Goal: Task Accomplishment & Management: Manage account settings

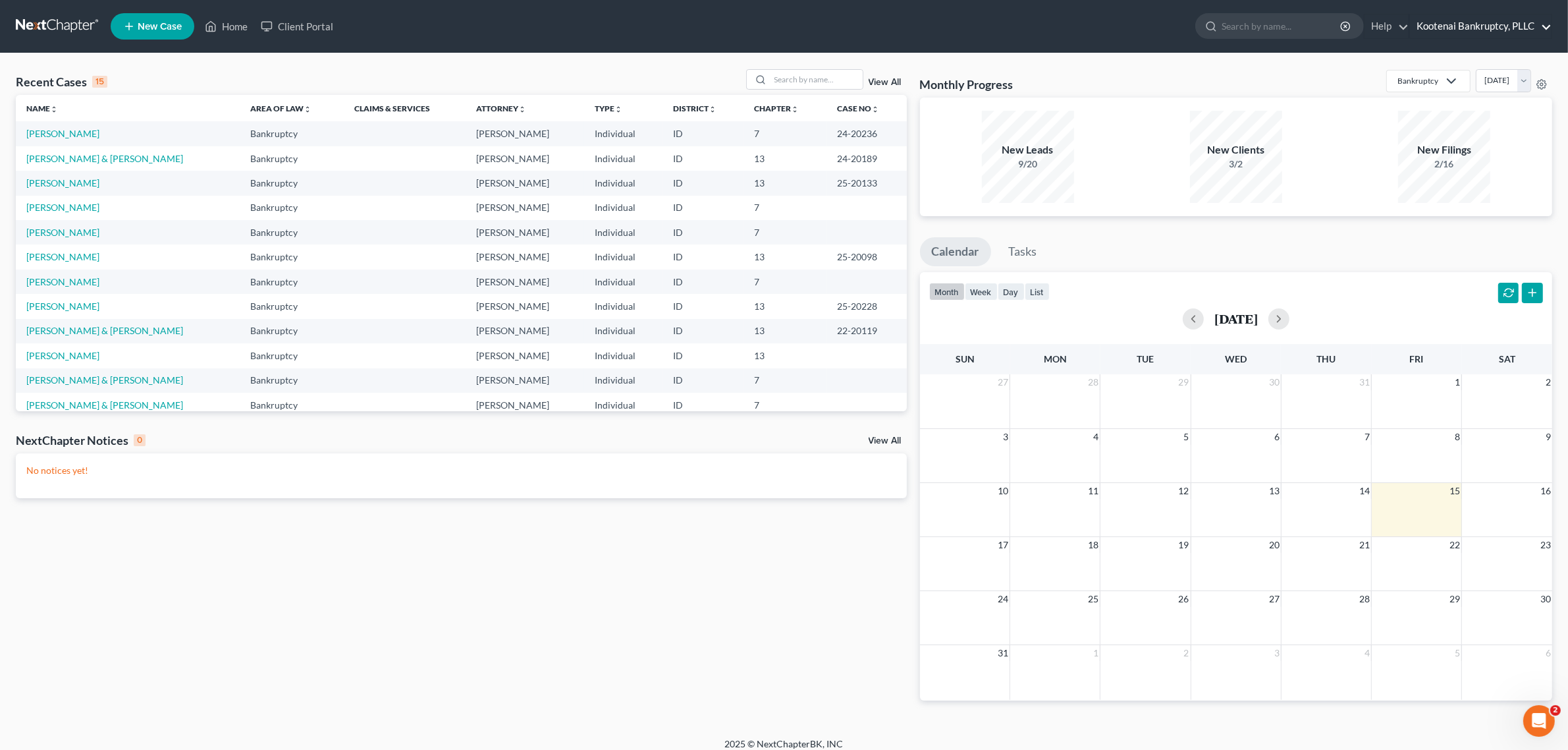
click at [1464, 33] on link "Kootenai Bankruptcy, PLLC" at bounding box center [1481, 26] width 142 height 24
click at [1445, 98] on link "My Account Settings" at bounding box center [1461, 95] width 180 height 22
select select "29"
select select "13"
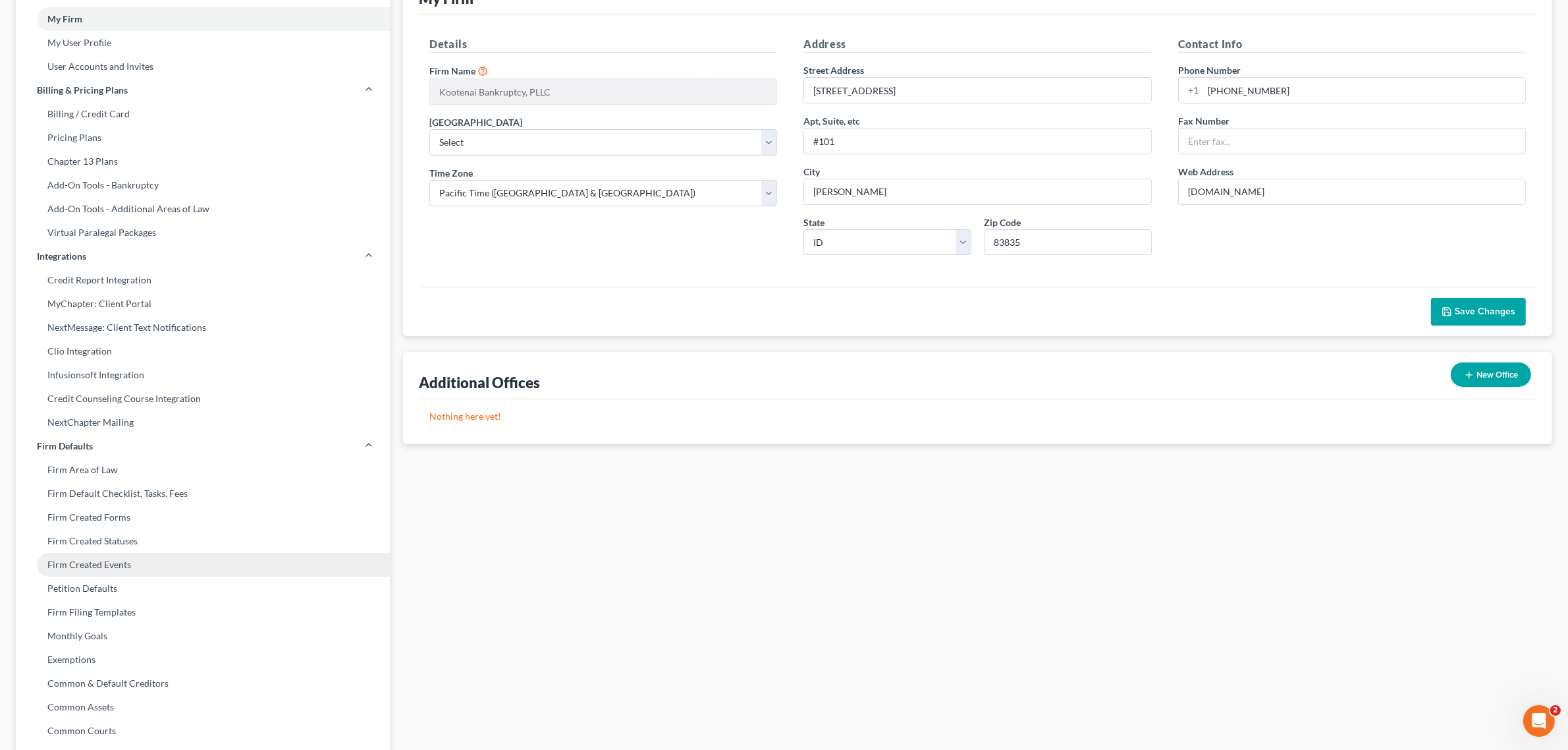
scroll to position [249, 0]
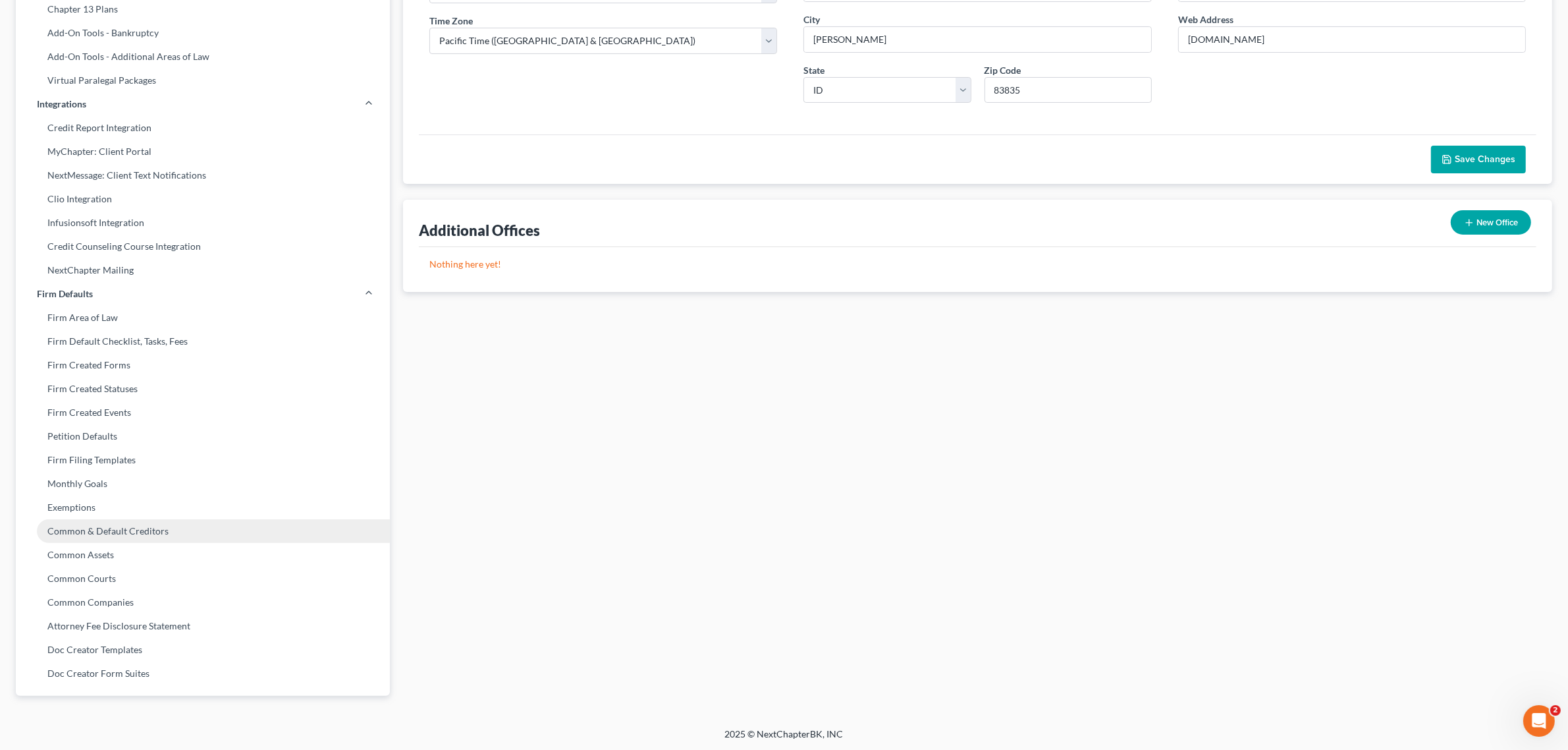
click at [100, 527] on link "Common & Default Creditors" at bounding box center [203, 531] width 374 height 24
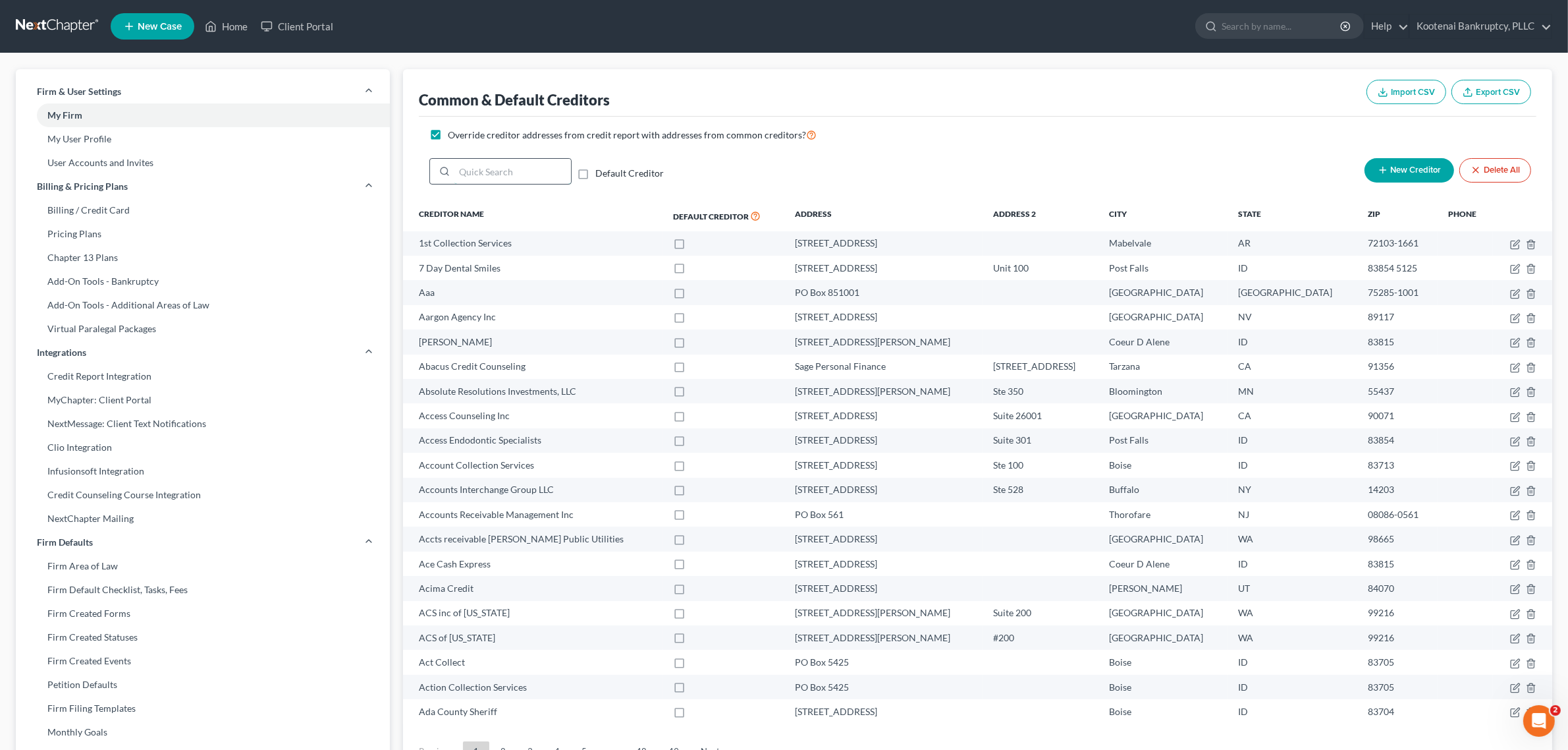
click at [528, 161] on input "search" at bounding box center [512, 171] width 116 height 25
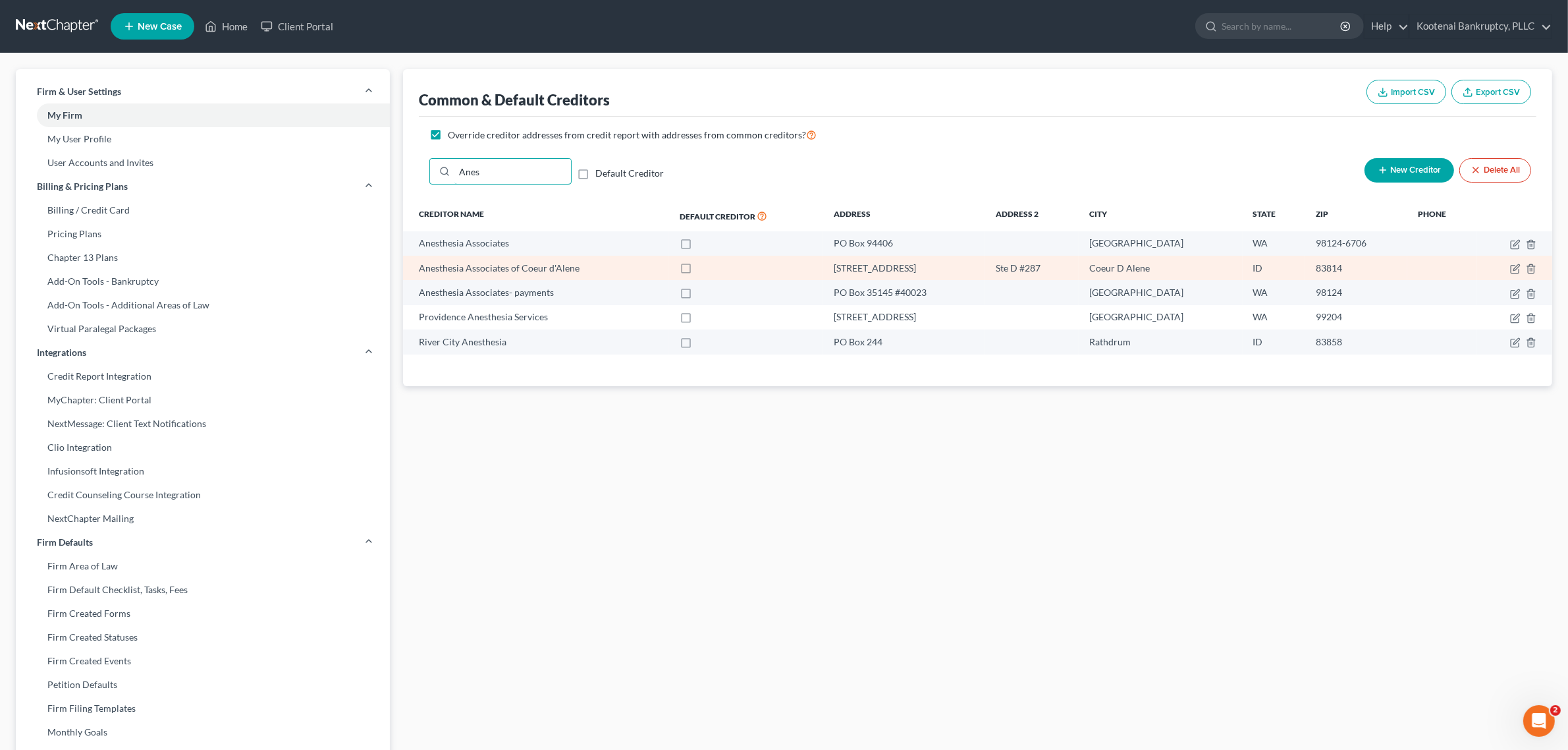
type input "Anes"
drag, startPoint x: 851, startPoint y: 269, endPoint x: 1335, endPoint y: 267, distance: 484.0
click at [1335, 267] on tr "Anesthesia Associates of Coeur d'Alene [STREET_ADDRESS]" at bounding box center [978, 268] width 1150 height 24
copy tr "[STREET_ADDRESS]"
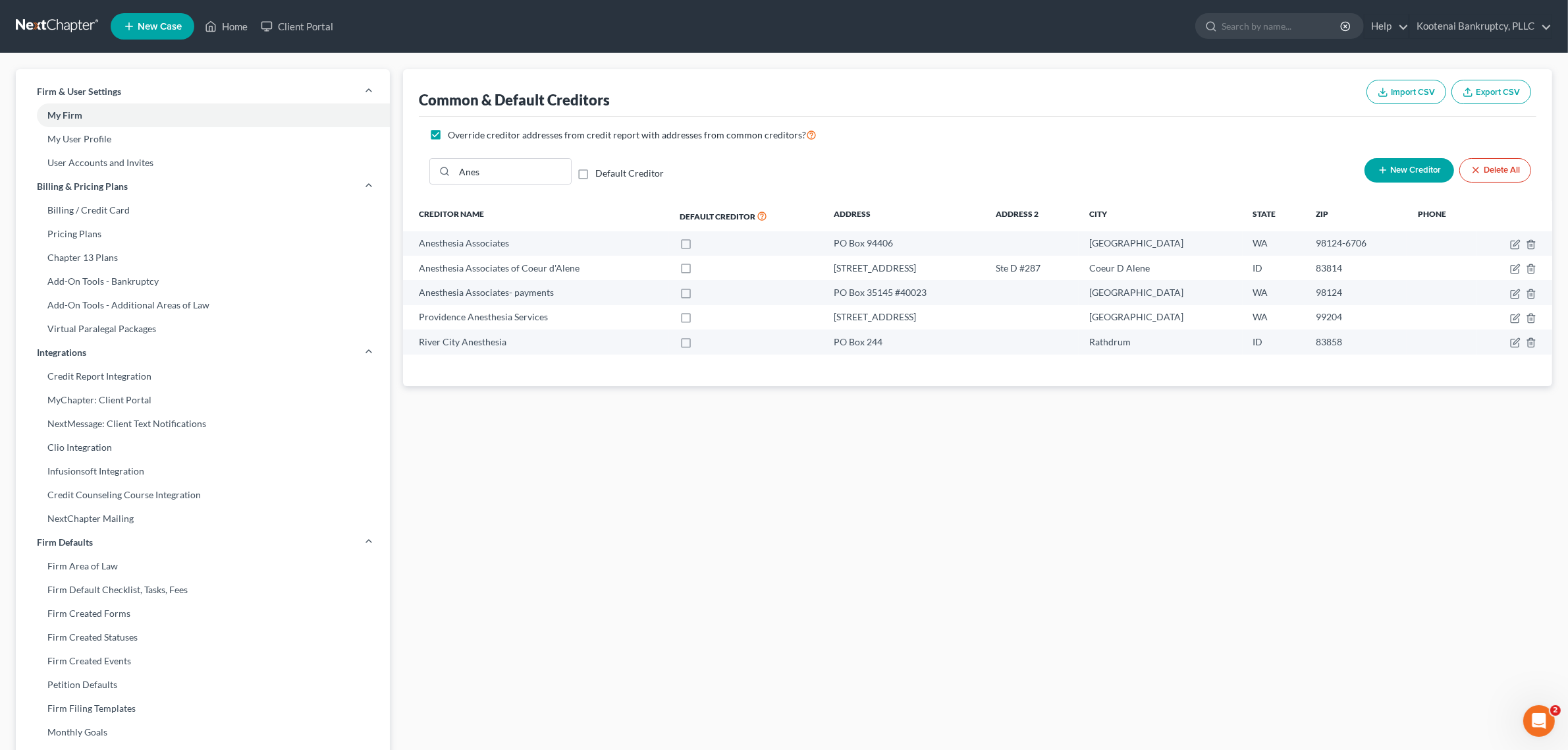
click at [877, 459] on div "Common & Default Creditors Import CSV Export CSV Override creditor addresses fr…" at bounding box center [978, 514] width 1162 height 891
drag, startPoint x: 512, startPoint y: 169, endPoint x: 449, endPoint y: 176, distance: 63.4
click at [449, 176] on div "Anes" at bounding box center [500, 171] width 142 height 26
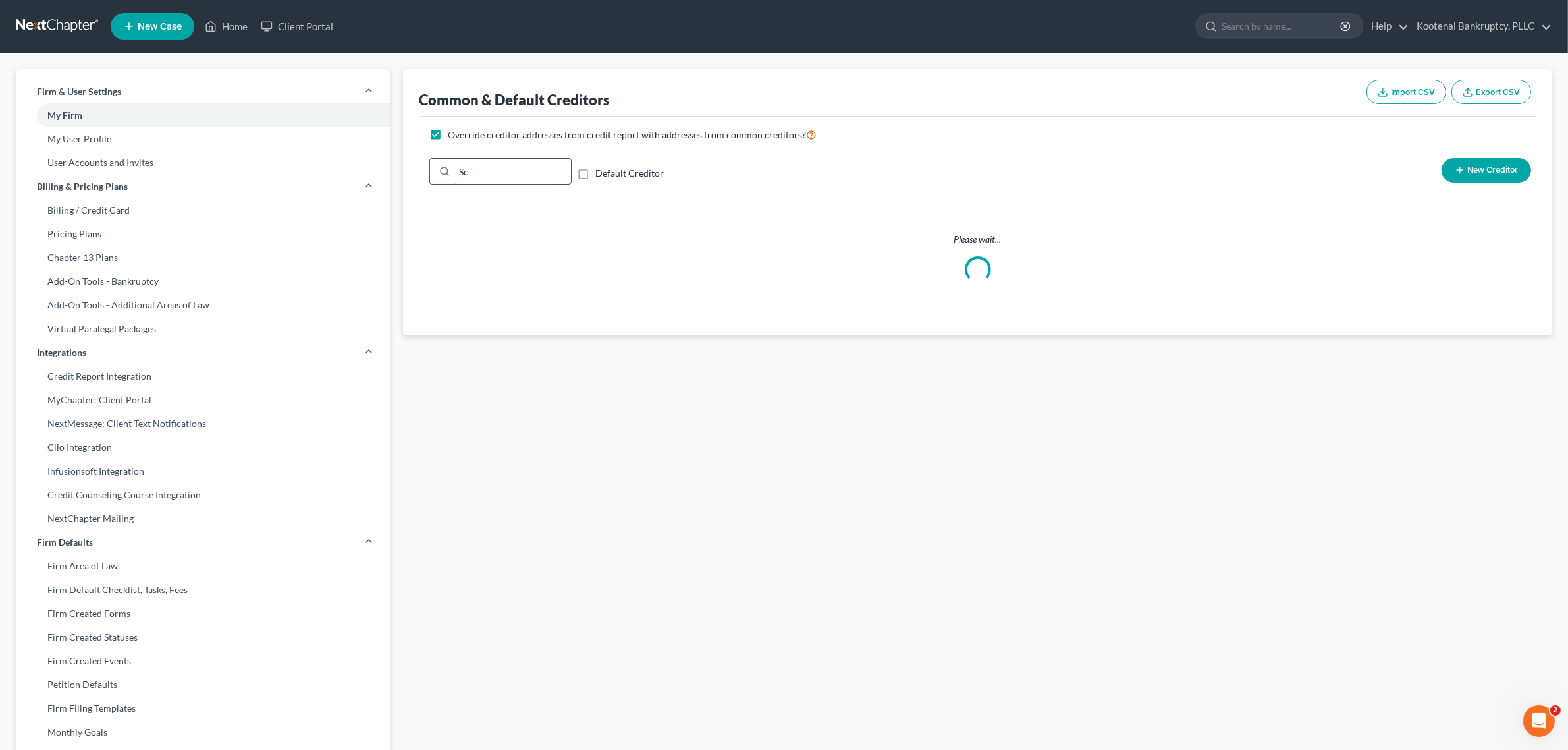
type input "S"
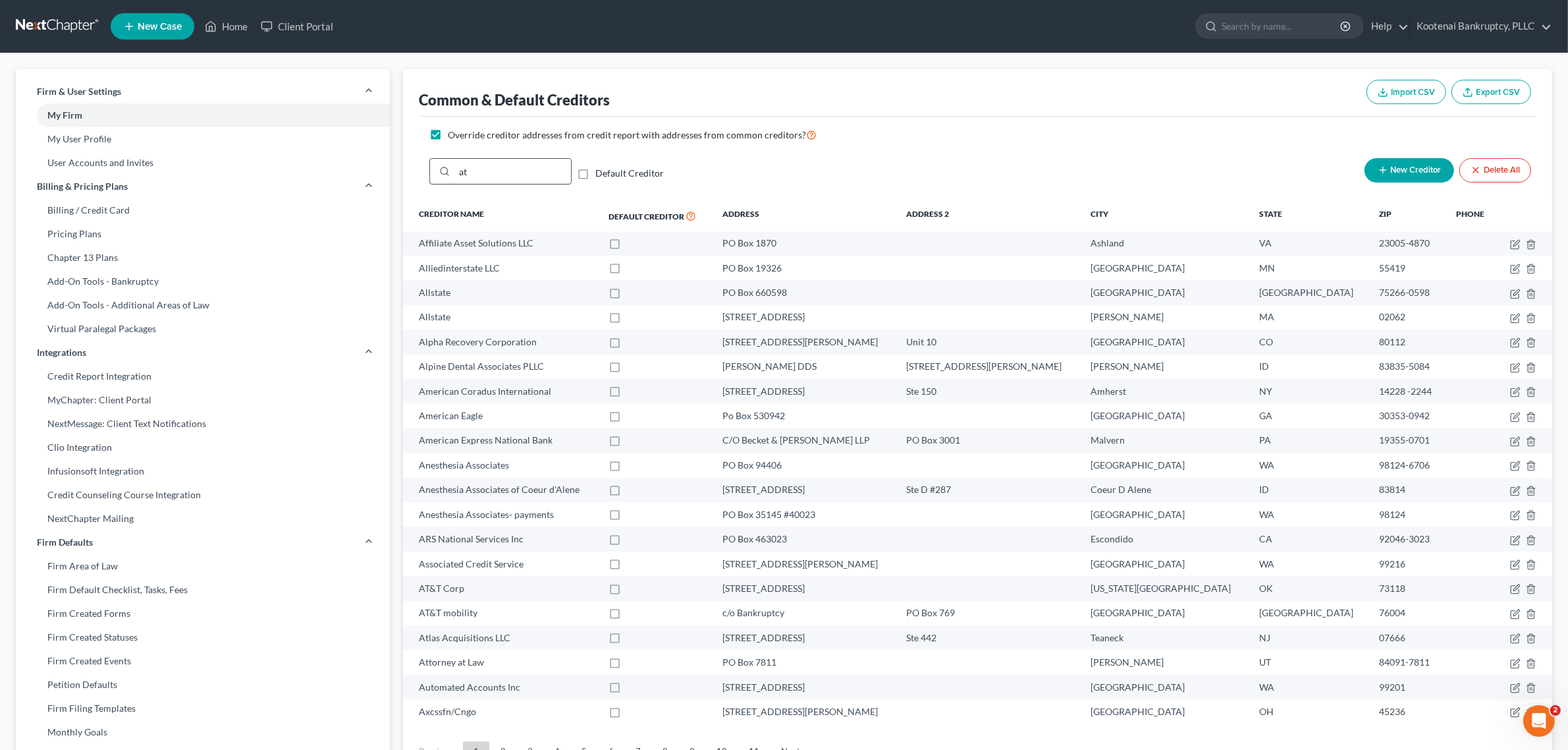
type input "a"
type input "AT&"
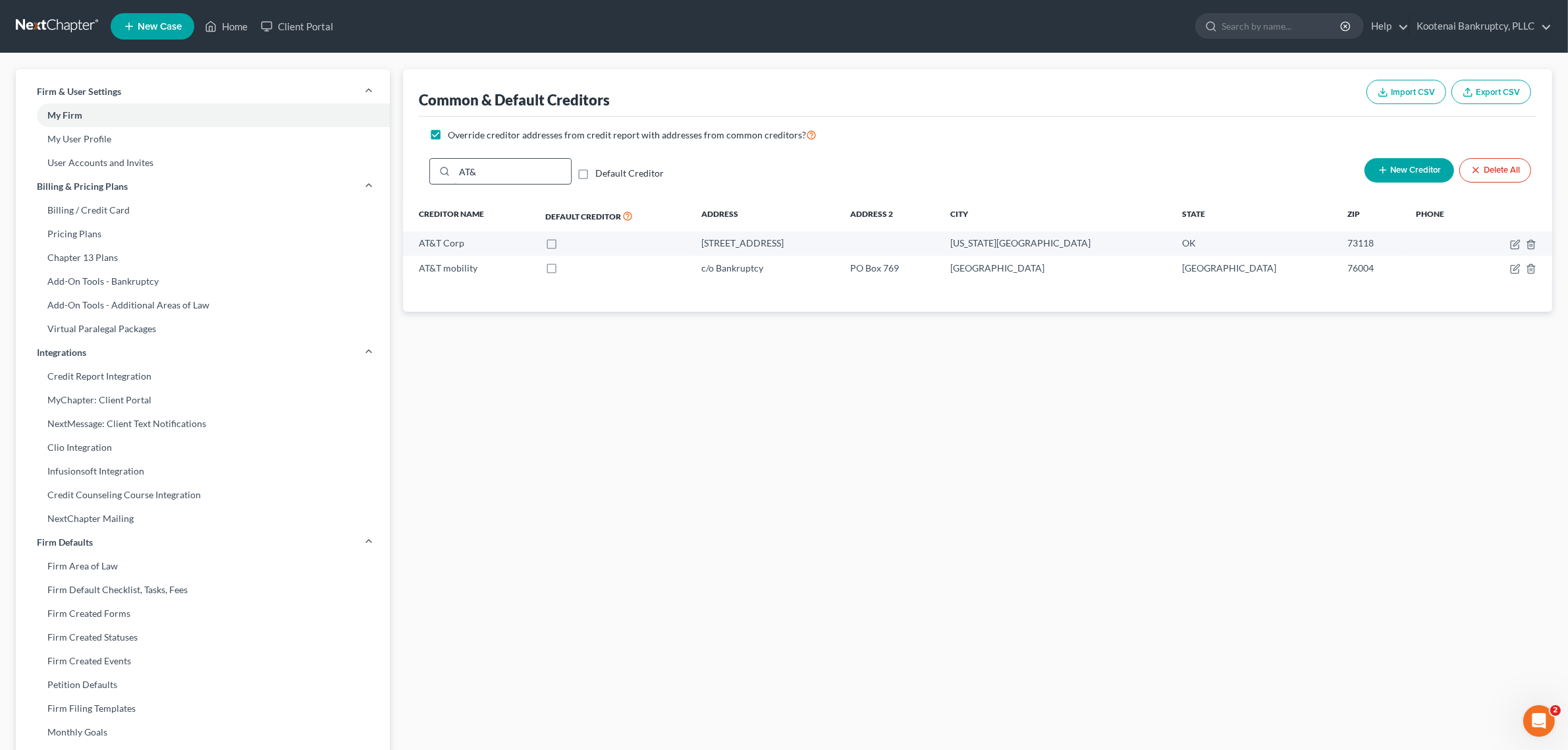
drag, startPoint x: 479, startPoint y: 168, endPoint x: 445, endPoint y: 176, distance: 34.9
click at [445, 176] on div "AT&" at bounding box center [500, 171] width 142 height 26
type input "A"
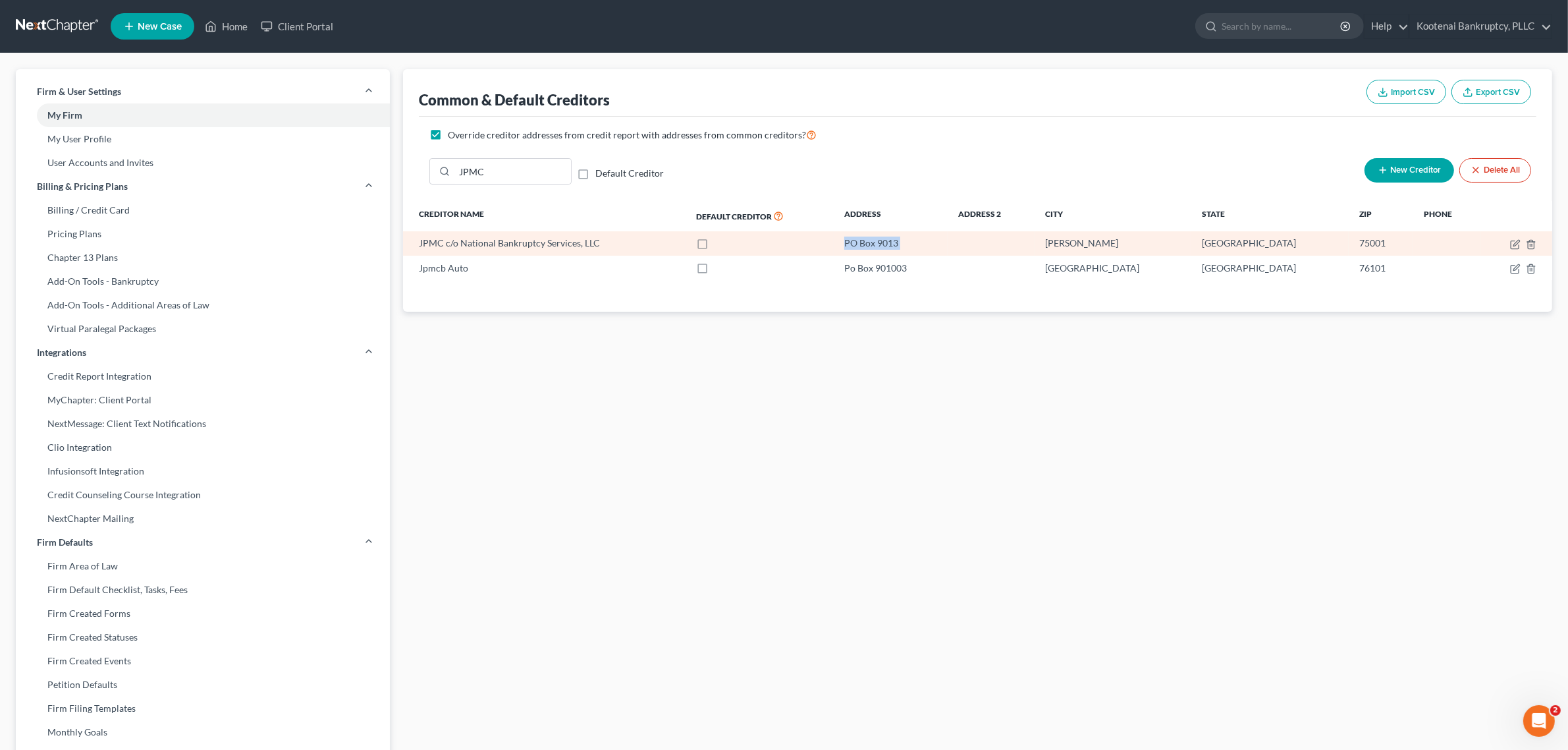
drag, startPoint x: 912, startPoint y: 242, endPoint x: 1121, endPoint y: 242, distance: 209.0
click at [1110, 242] on tr "JPMC c/o National Bankruptcy Services, LLC [STREET_ADDRESS]" at bounding box center [978, 243] width 1150 height 24
drag, startPoint x: 1206, startPoint y: 228, endPoint x: 1348, endPoint y: 232, distance: 142.1
click at [1348, 232] on tr "JPMC c/o National Bankruptcy Services, LLC [STREET_ADDRESS]" at bounding box center [978, 243] width 1150 height 24
drag, startPoint x: 604, startPoint y: 242, endPoint x: 419, endPoint y: 245, distance: 185.0
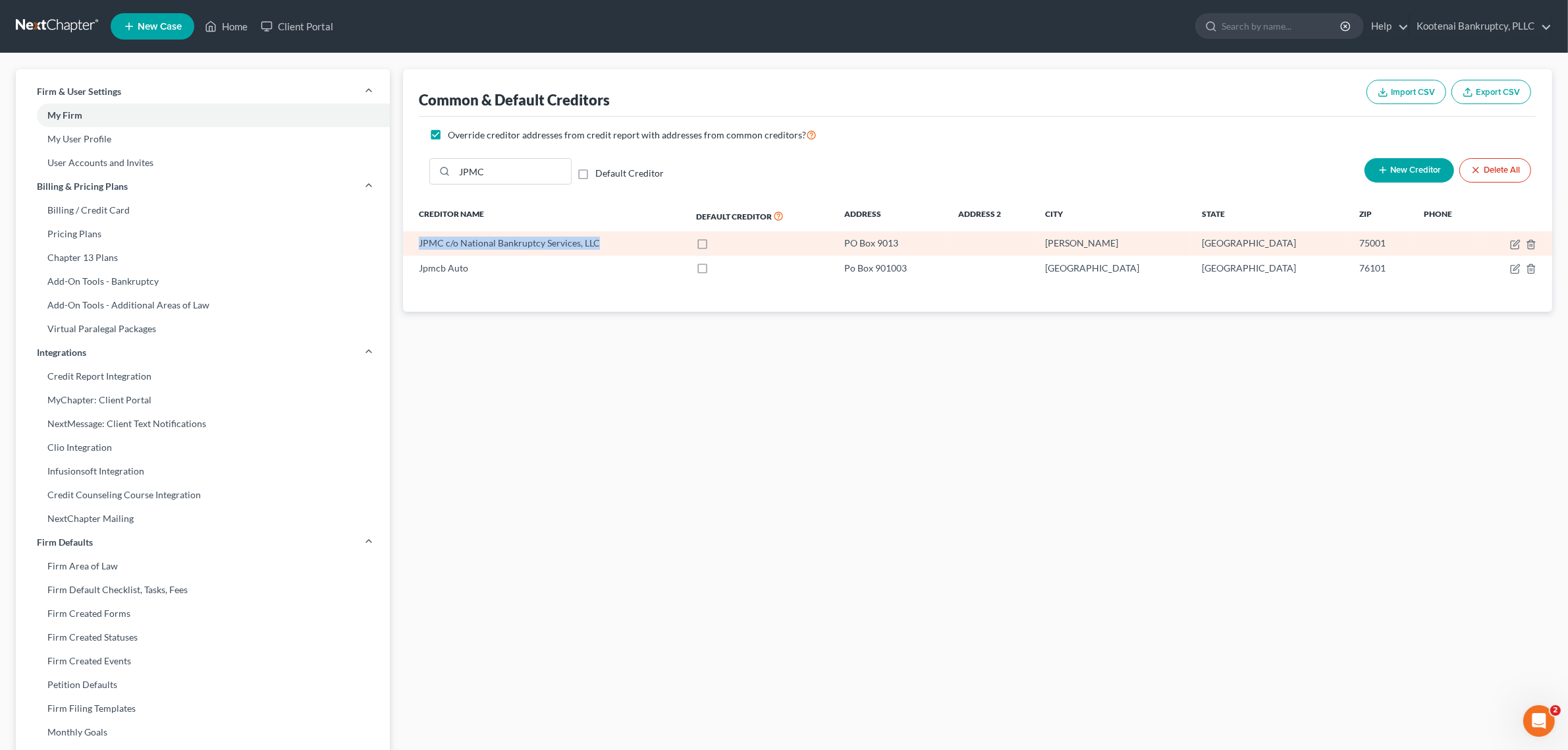
click at [419, 245] on div "JPMC c/o National Bankruptcy Services, LLC" at bounding box center [548, 243] width 257 height 13
copy div "JPMC c/o National Bankruptcy Services, LLC"
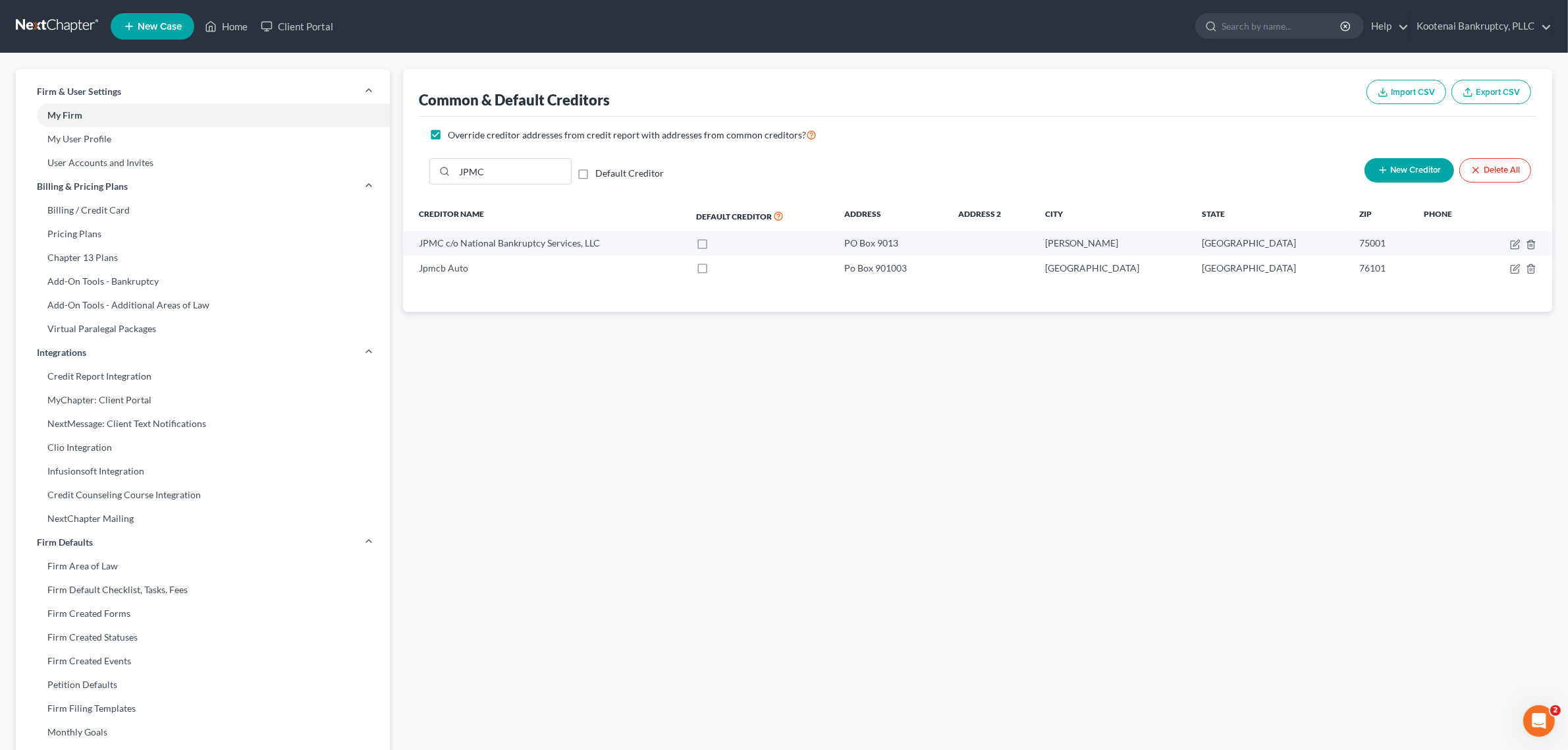
click at [986, 369] on div "Common & Default Creditors Import CSV Export CSV Override creditor addresses fr…" at bounding box center [978, 514] width 1162 height 891
click at [534, 172] on input "JPMC" at bounding box center [512, 171] width 116 height 25
type input "J"
